Goal: Information Seeking & Learning: Learn about a topic

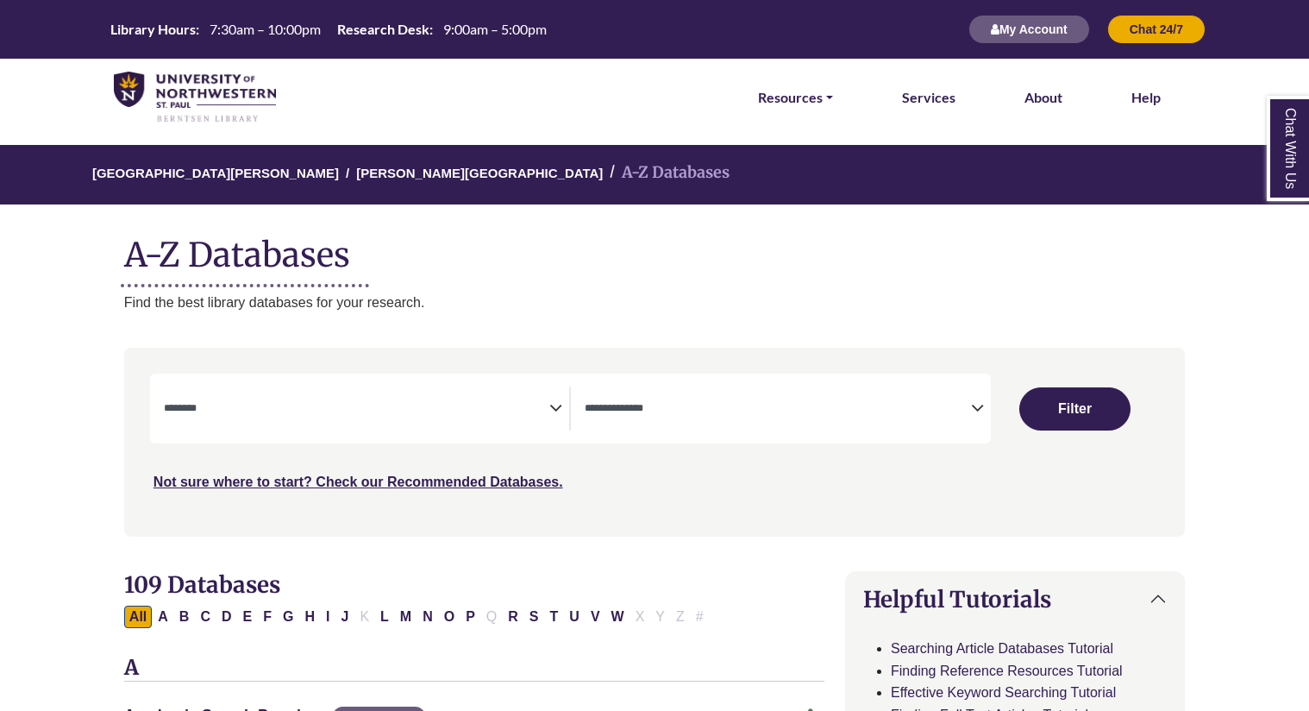
select select "Database Subject Filter"
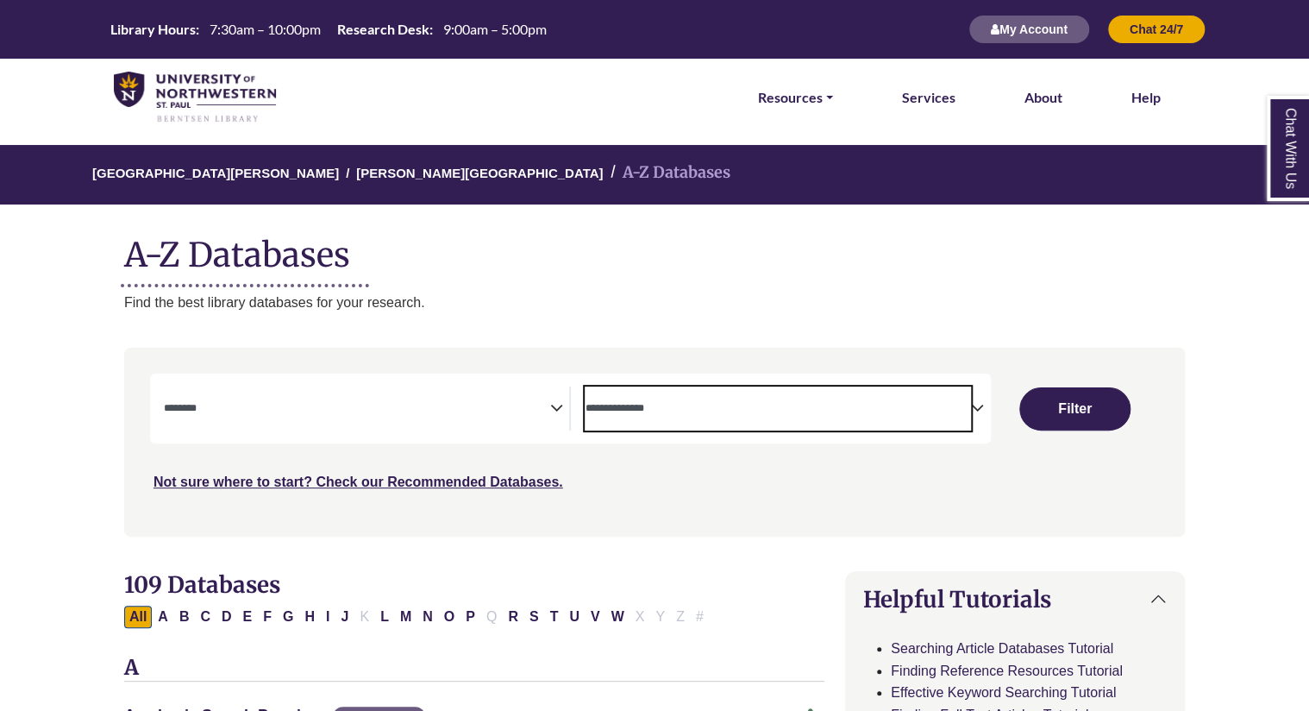
click at [711, 416] on textarea "Search" at bounding box center [778, 410] width 386 height 14
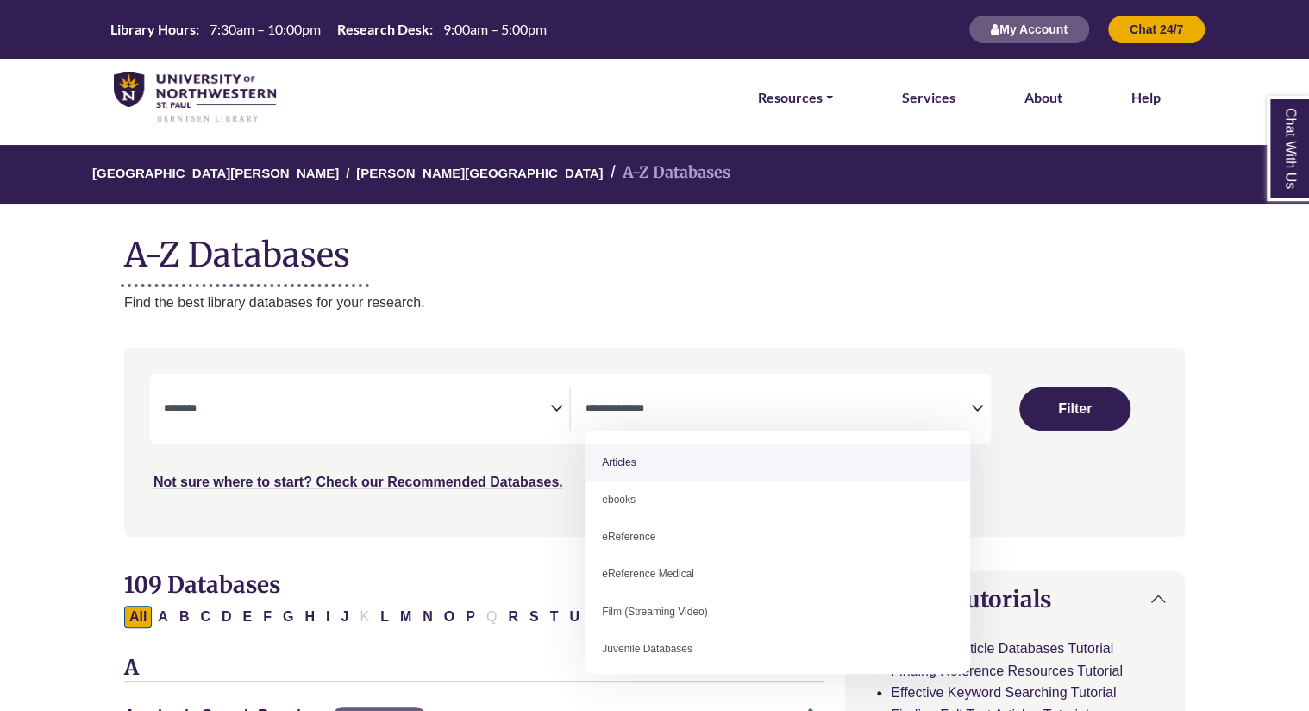
select select "*****"
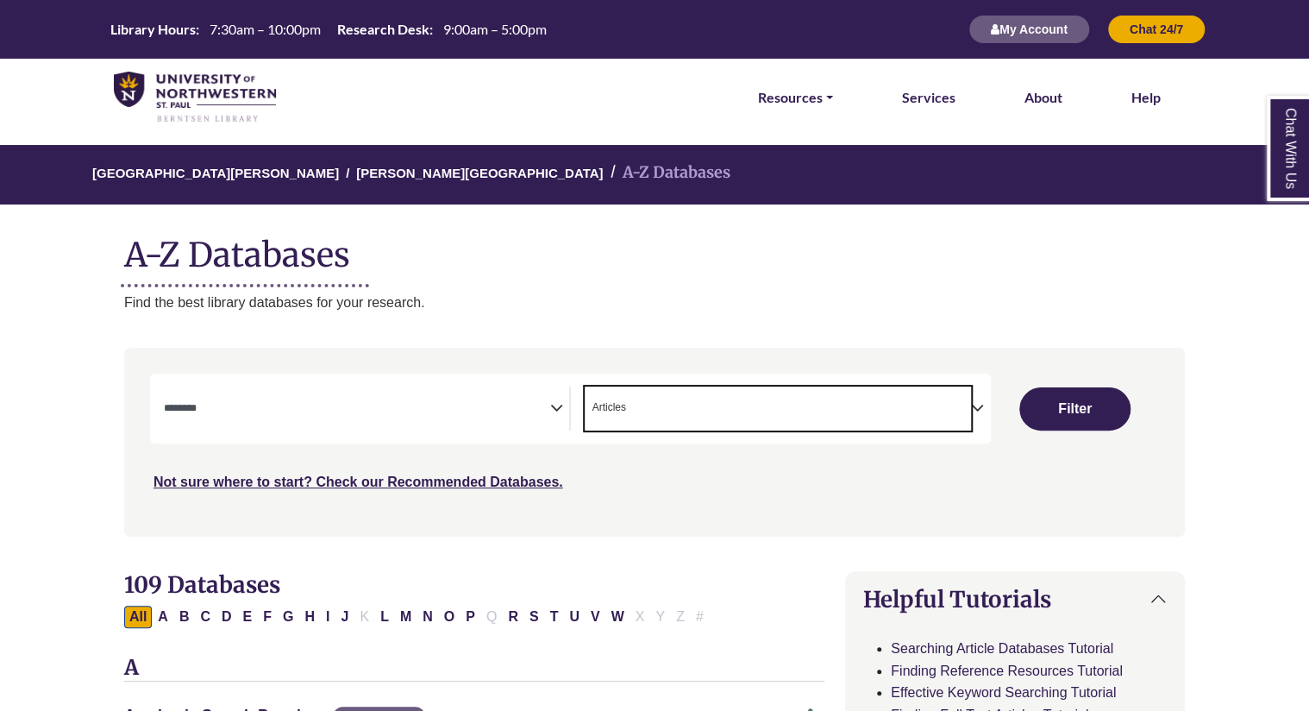
click at [553, 410] on icon "Search filters" at bounding box center [555, 405] width 13 height 26
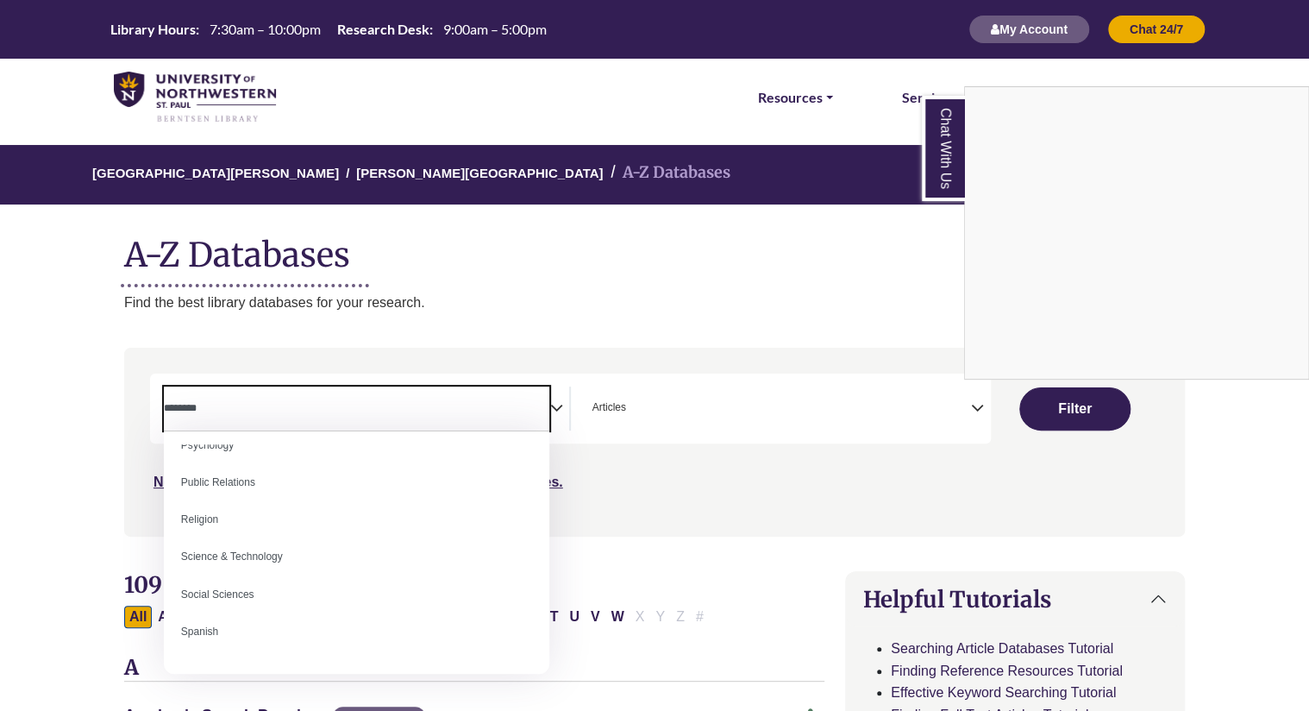
scroll to position [1396, 0]
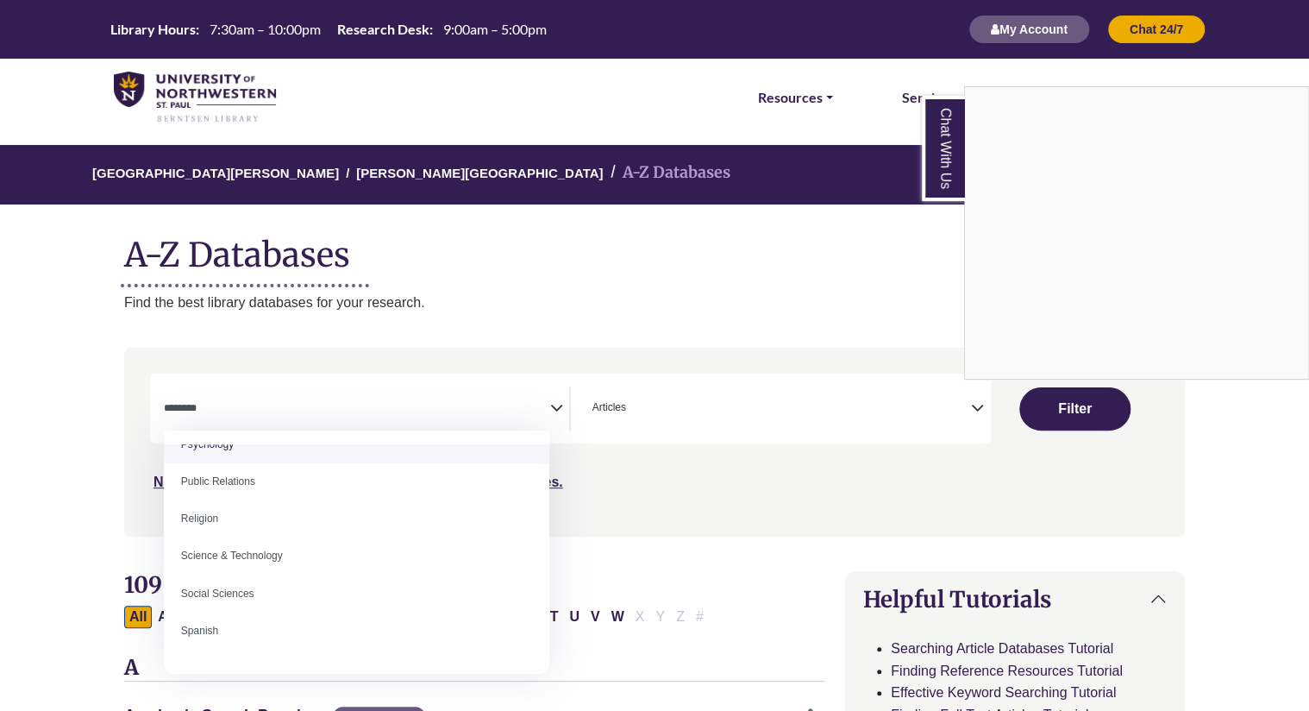
select select "*****"
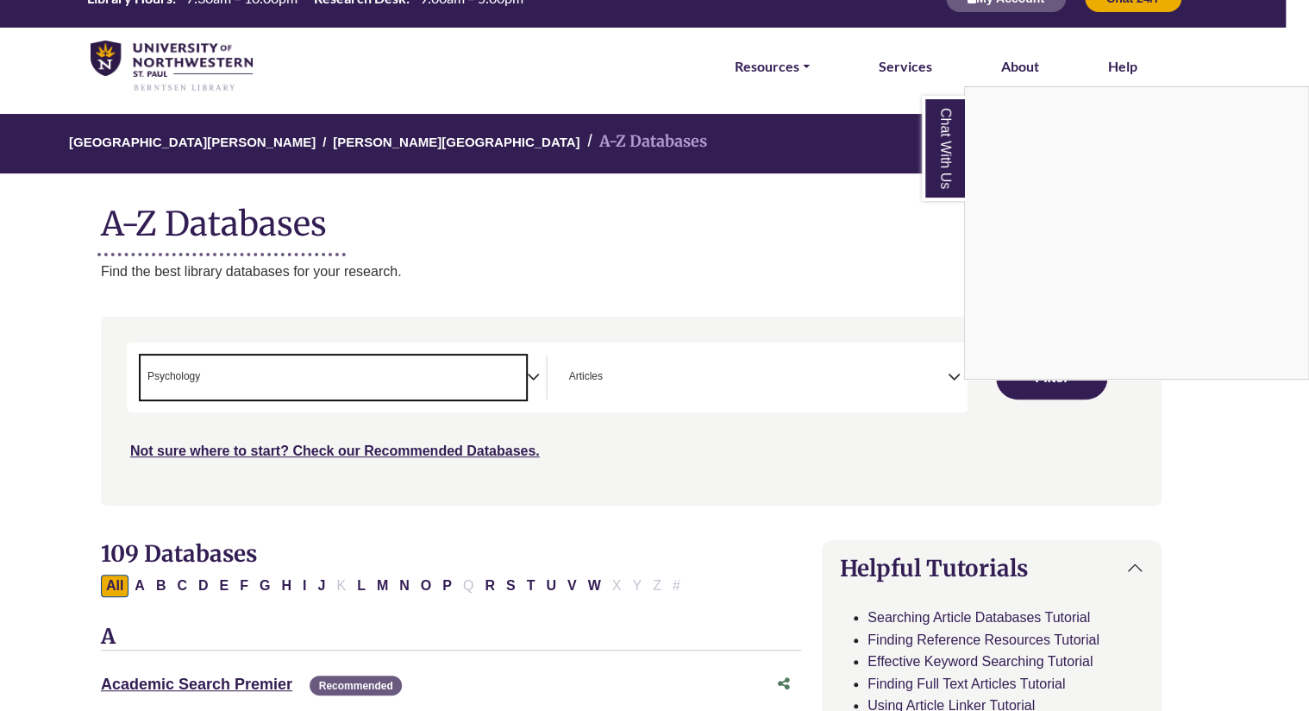
scroll to position [0, 34]
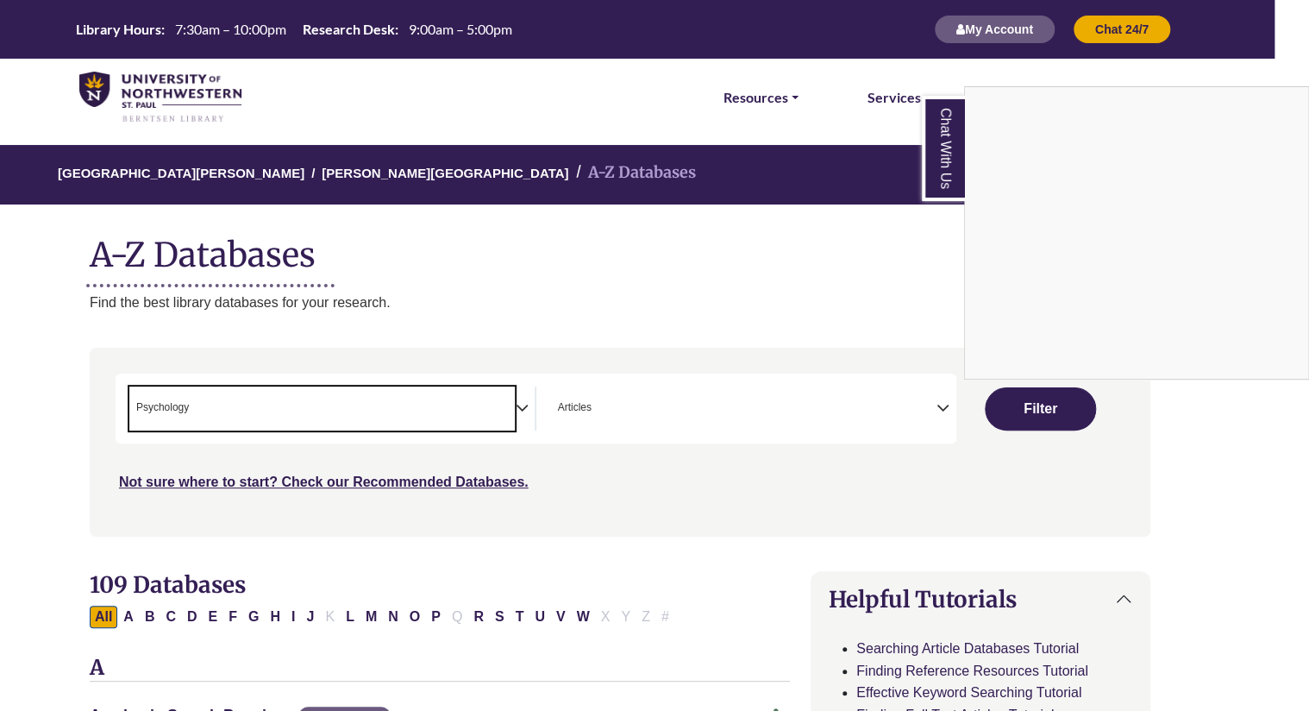
click at [1020, 405] on div "Chat With Us" at bounding box center [654, 355] width 1309 height 711
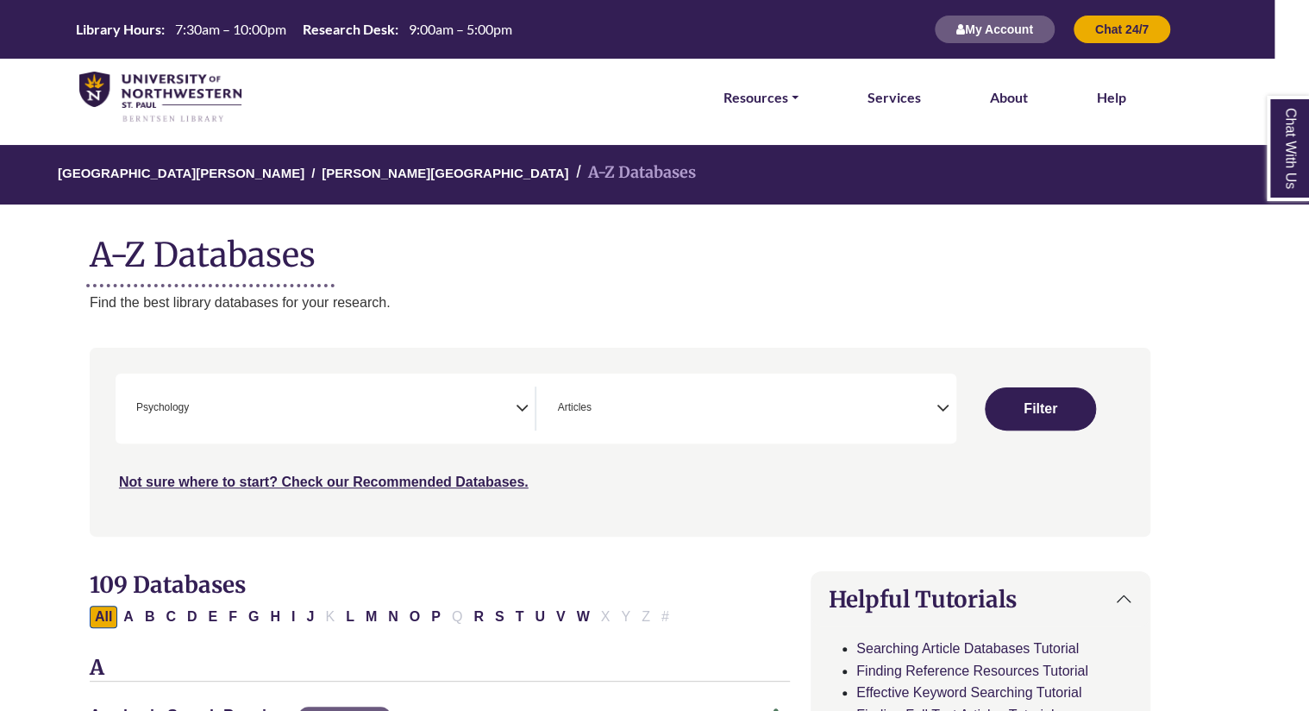
click at [1029, 412] on button "Filter" at bounding box center [1040, 408] width 110 height 43
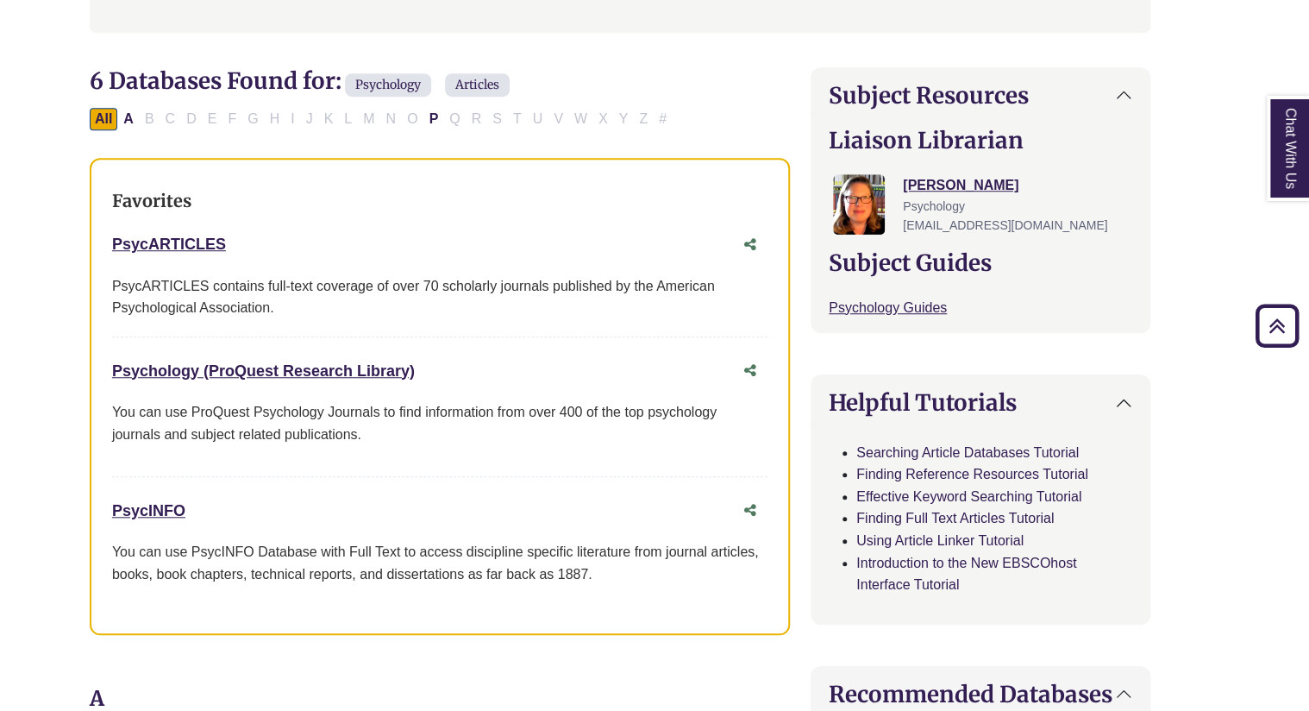
scroll to position [500, 34]
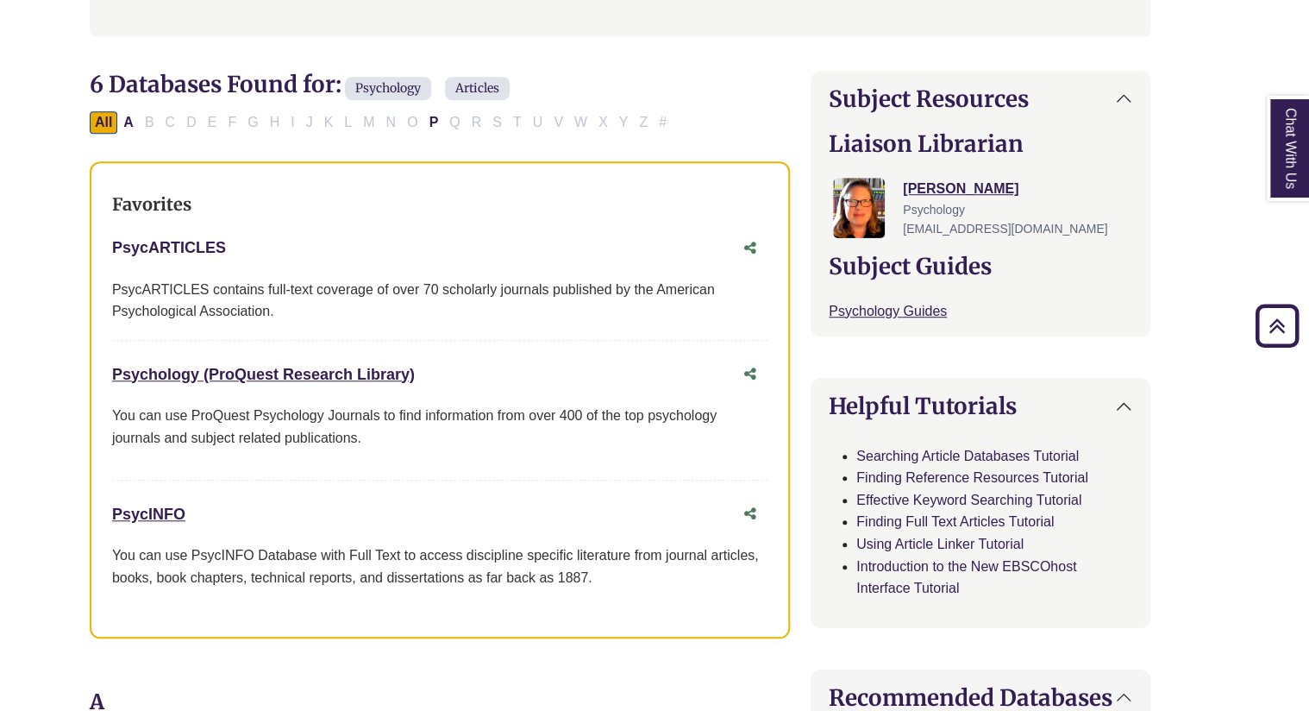
click at [190, 245] on link "PsycARTICLES This link opens in a new window" at bounding box center [169, 247] width 114 height 17
click at [185, 246] on link "PsycARTICLES This link opens in a new window" at bounding box center [169, 247] width 114 height 17
click at [286, 373] on link "Psychology (ProQuest Research Library) This link opens in a new window" at bounding box center [263, 374] width 303 height 17
click at [126, 509] on link "PsycINFO This link opens in a new window" at bounding box center [148, 513] width 73 height 17
